Goal: Navigation & Orientation: Find specific page/section

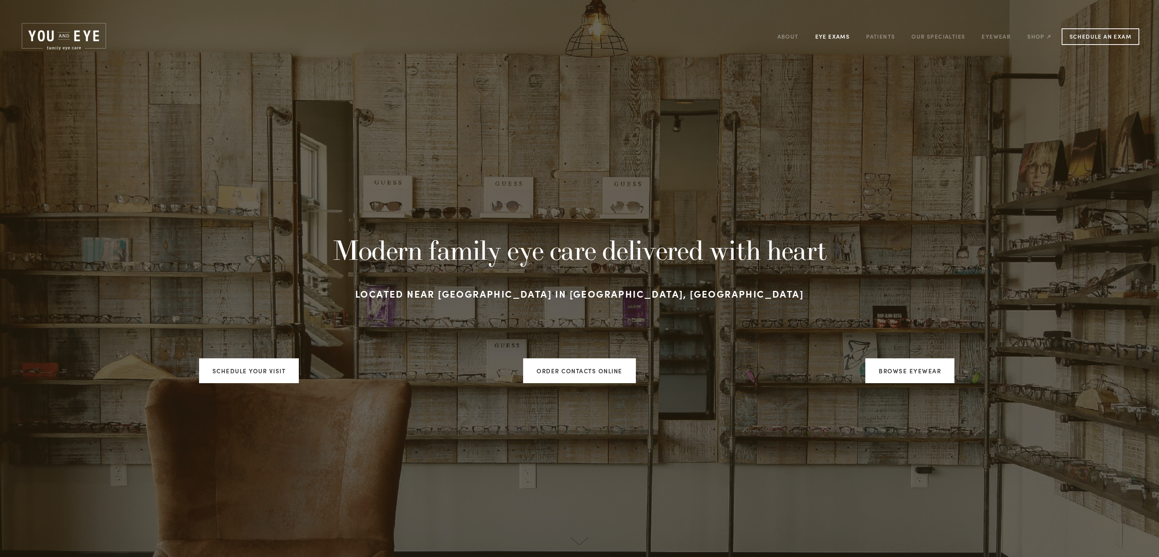
click at [841, 39] on link "Eye Exams" at bounding box center [832, 36] width 35 height 12
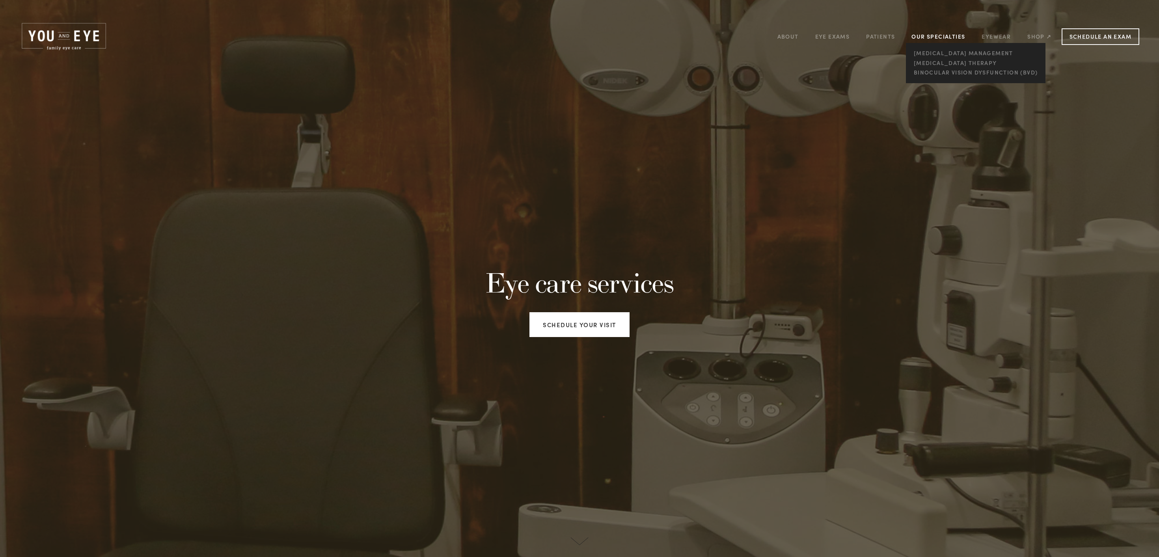
click at [948, 36] on link "Our Specialties" at bounding box center [939, 36] width 54 height 7
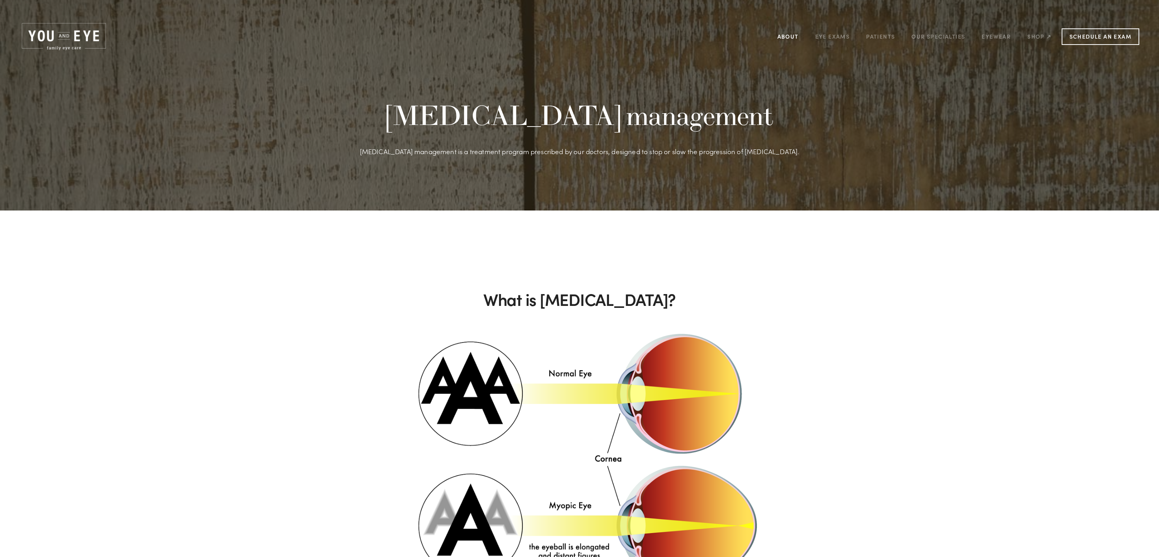
click at [786, 35] on link "About" at bounding box center [788, 36] width 21 height 12
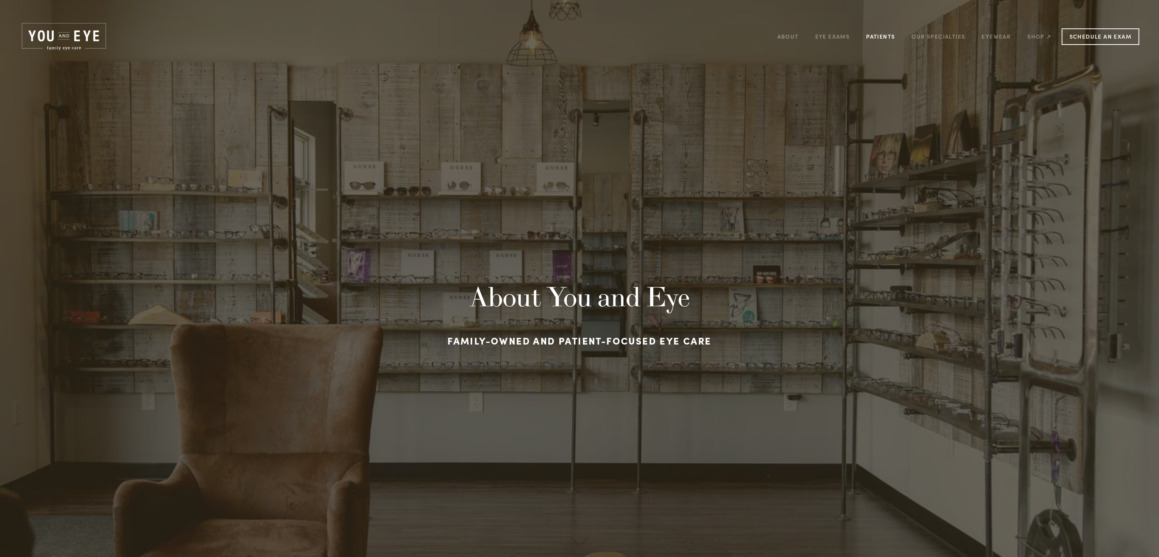
click at [883, 34] on link "Patients" at bounding box center [880, 36] width 29 height 12
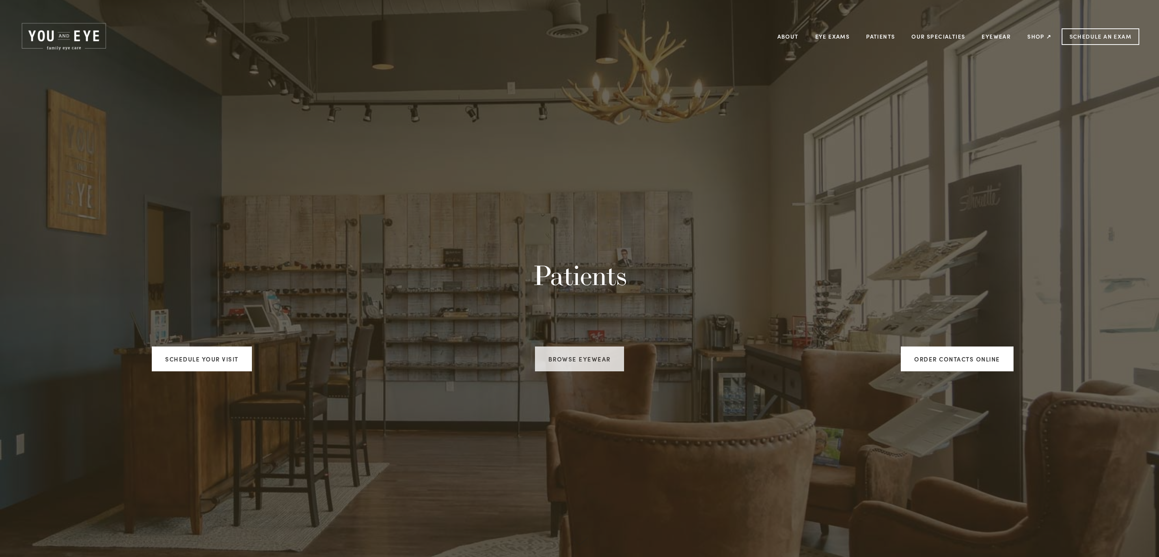
click at [539, 367] on link "Browse Eyewear" at bounding box center [579, 359] width 89 height 25
